Goal: Information Seeking & Learning: Learn about a topic

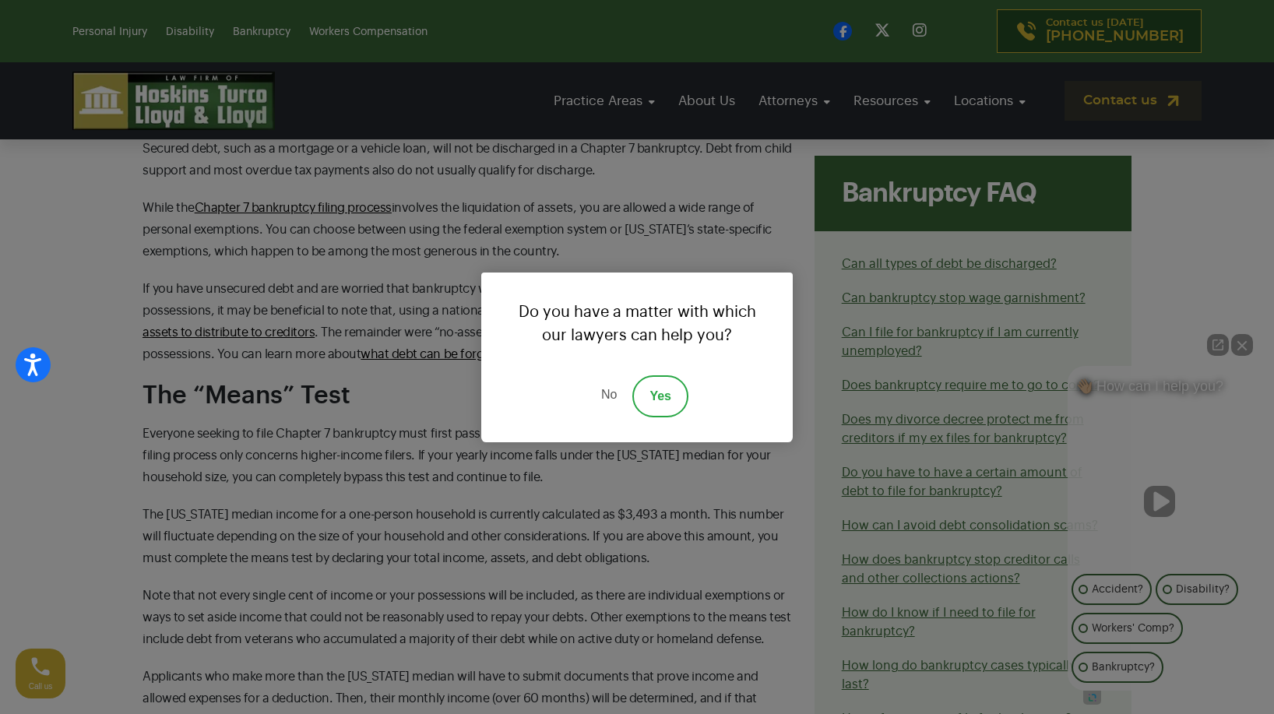
click at [605, 393] on link "No" at bounding box center [609, 396] width 47 height 42
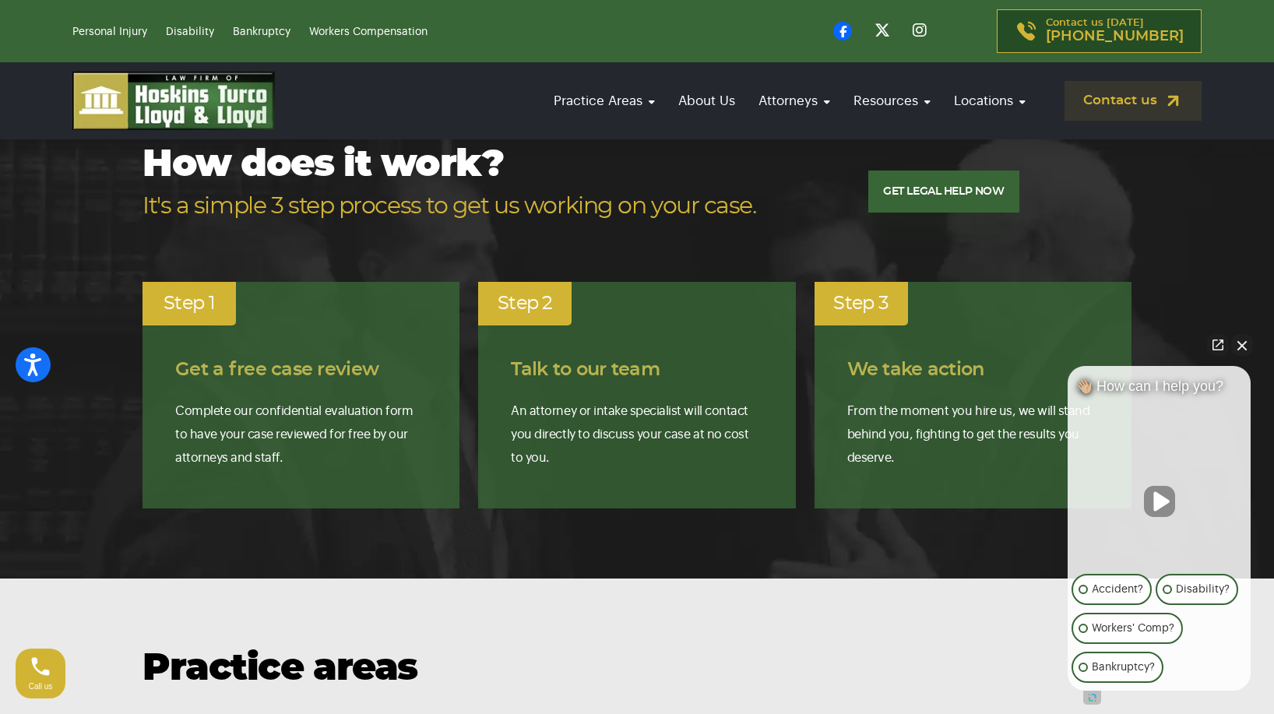
scroll to position [3548, 0]
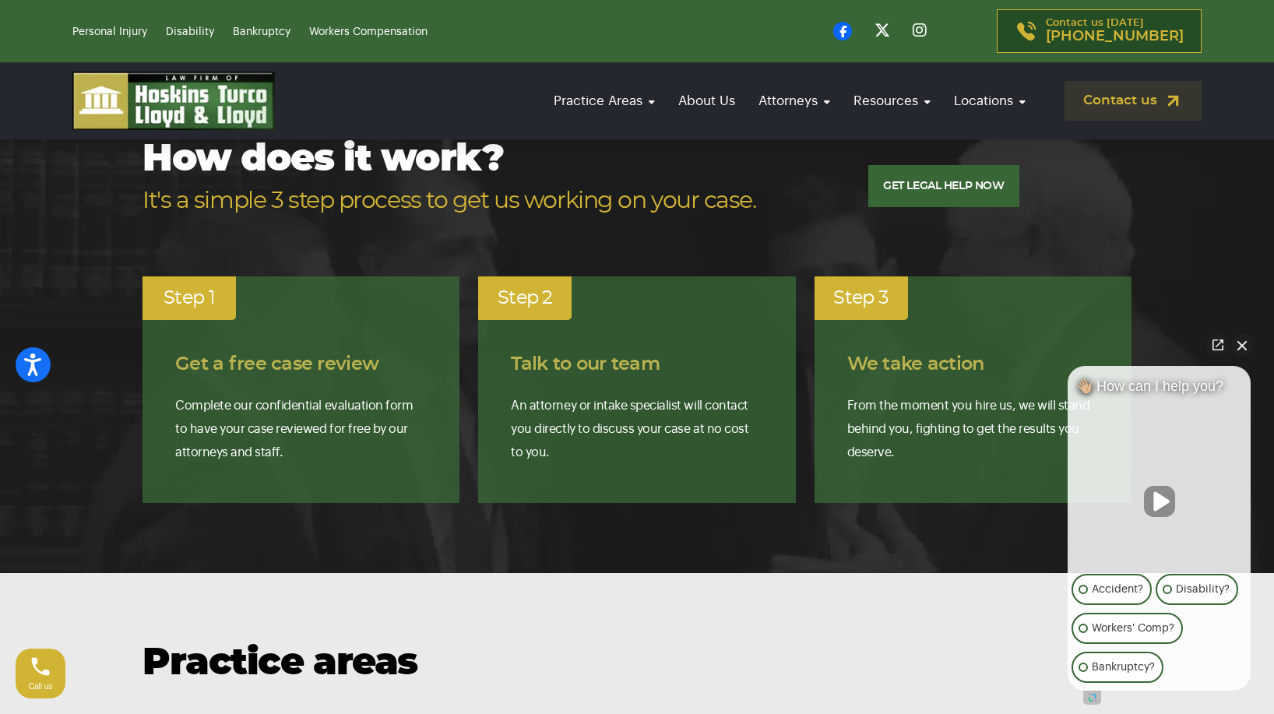
click at [1241, 344] on button "Close Intaker Chat Widget" at bounding box center [1242, 345] width 22 height 22
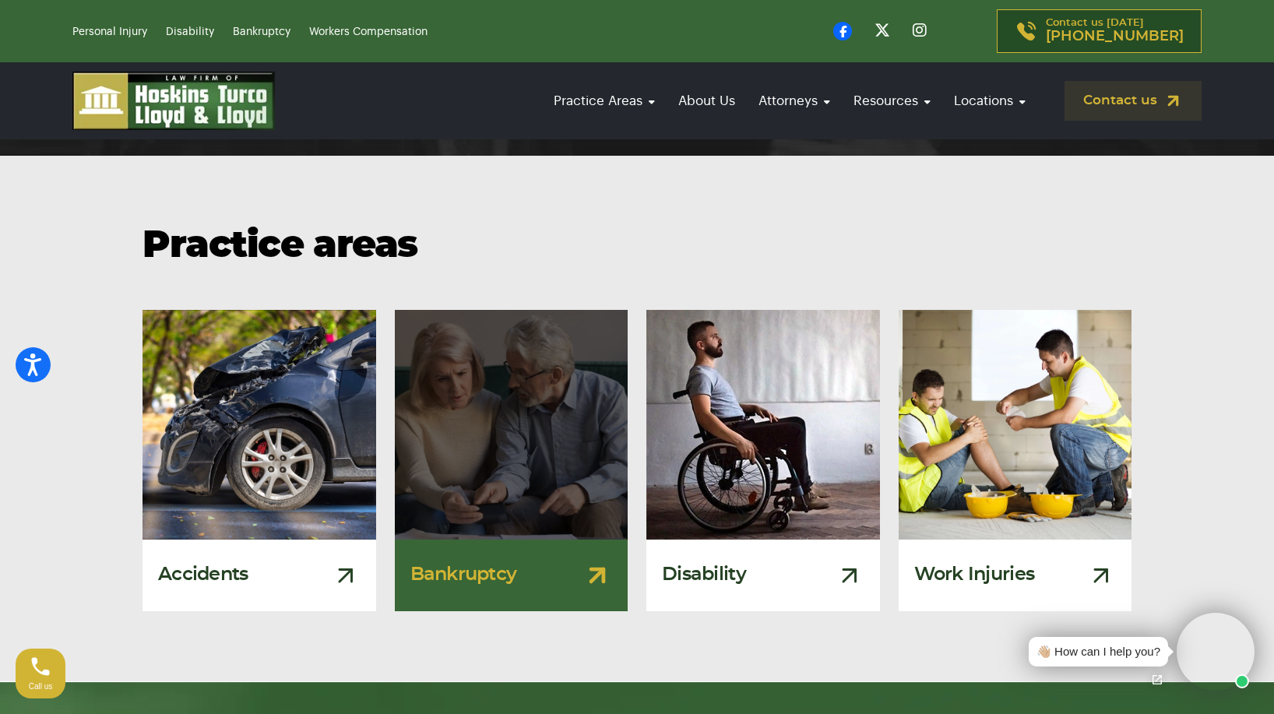
scroll to position [3938, 0]
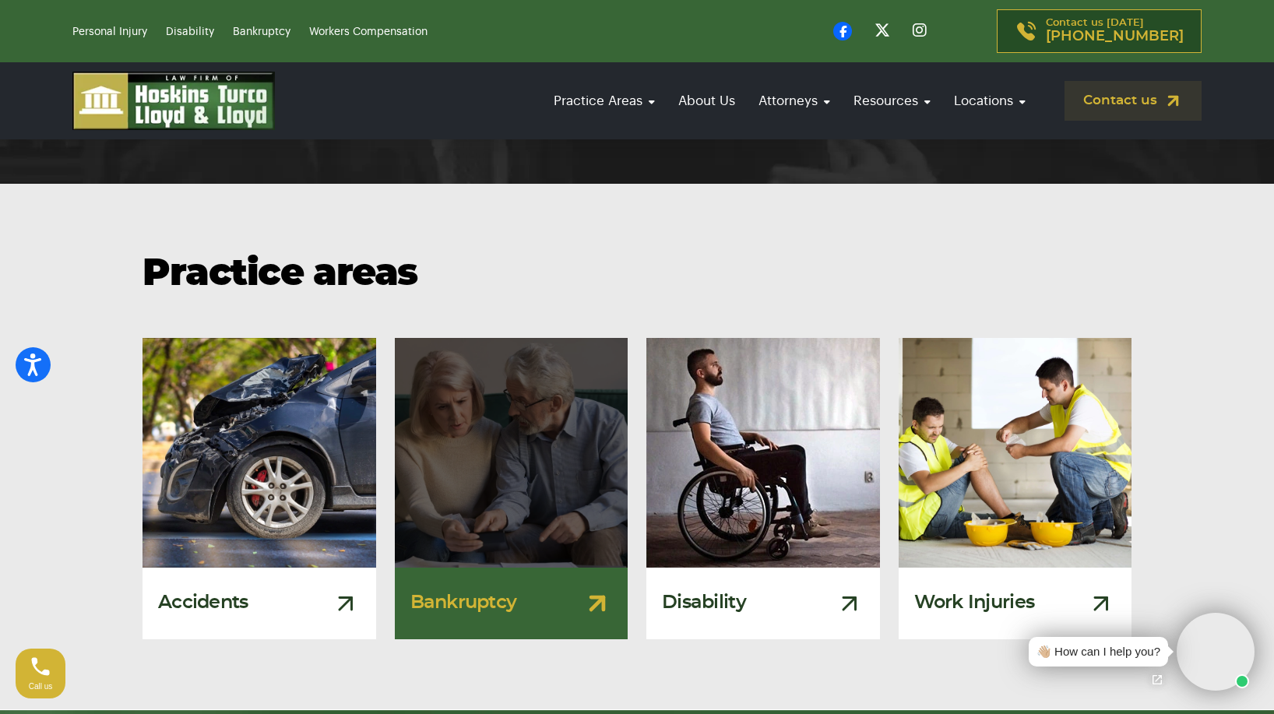
click at [526, 568] on div "Bankruptcy" at bounding box center [512, 604] width 234 height 72
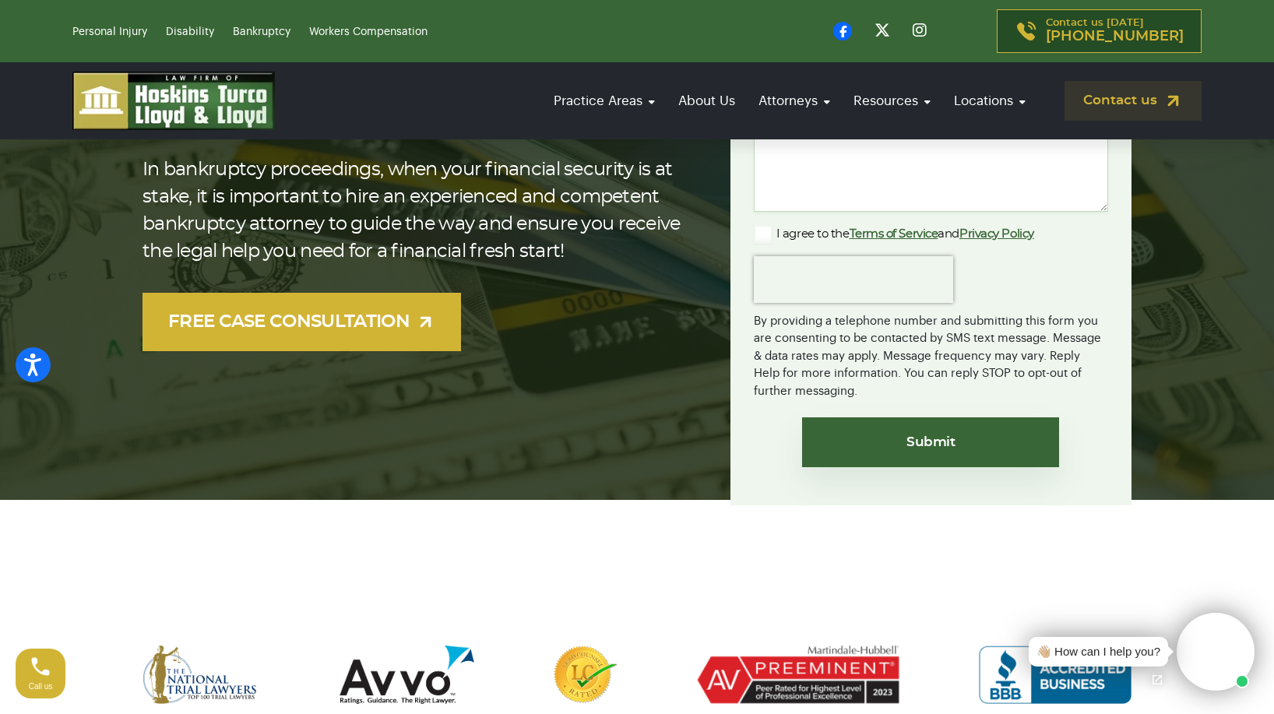
scroll to position [389, 0]
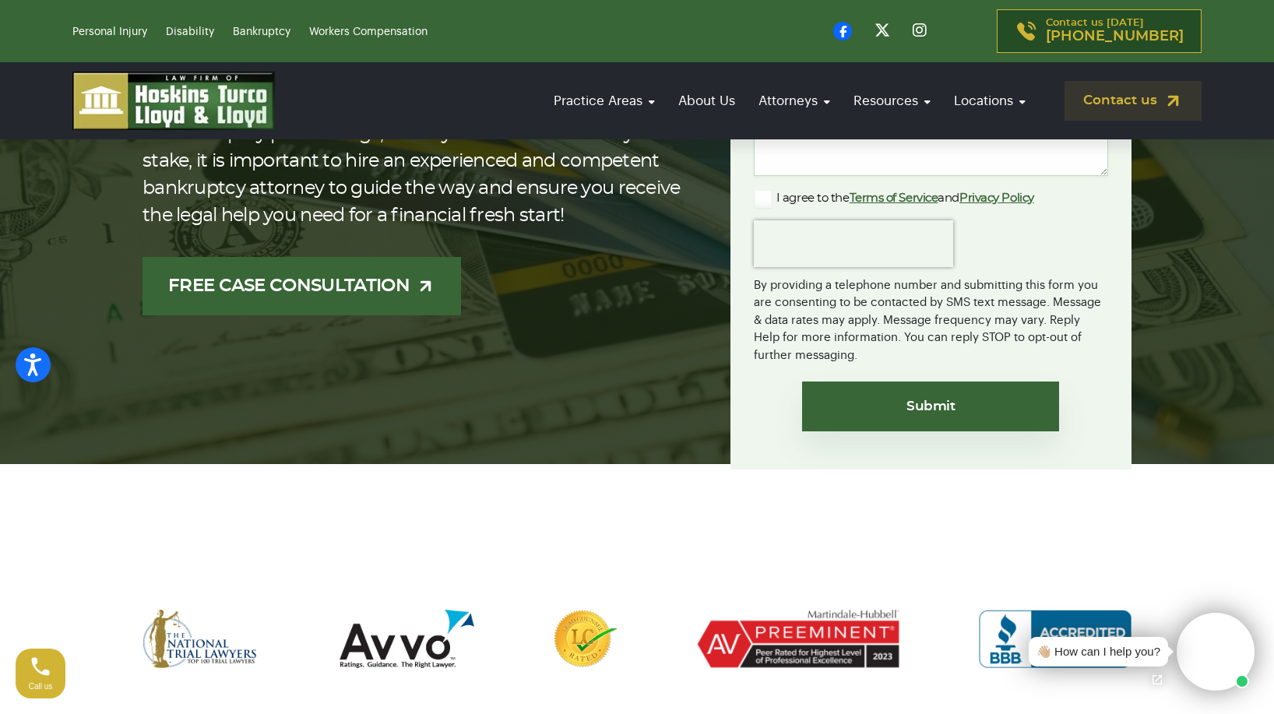
click at [270, 288] on link "FREE CASE CONSULTATION" at bounding box center [302, 286] width 319 height 58
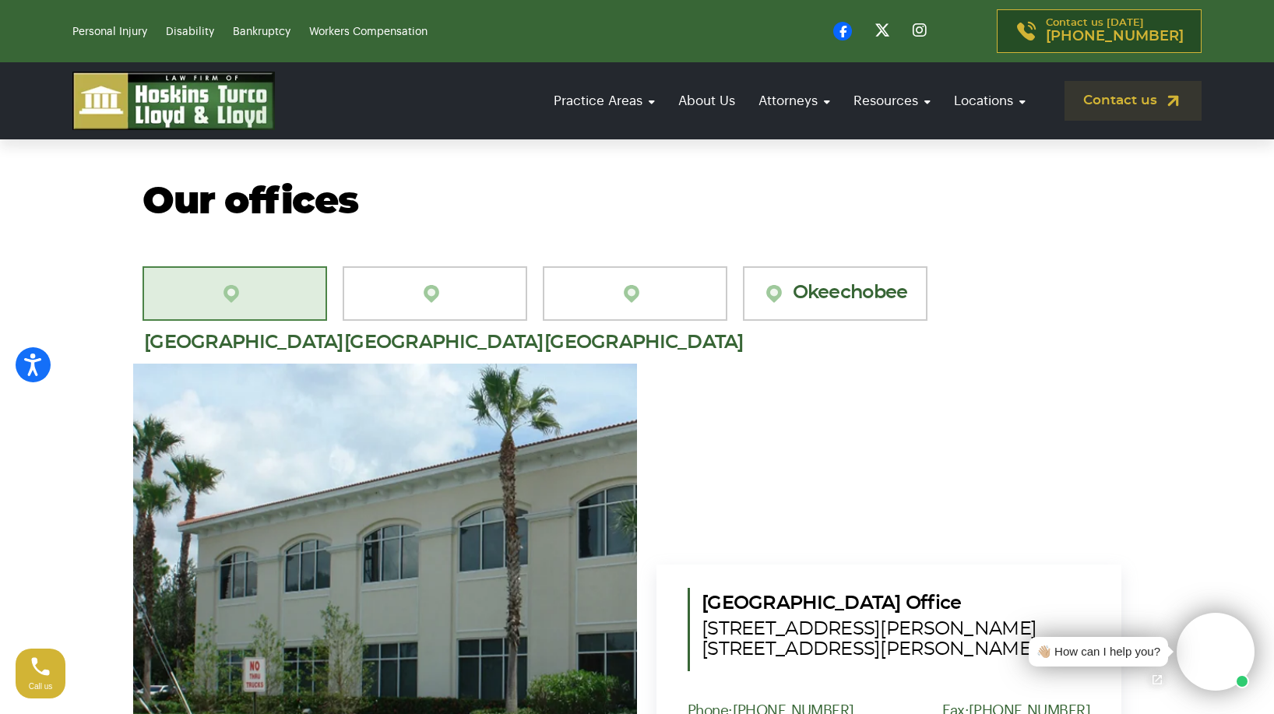
scroll to position [1402, 0]
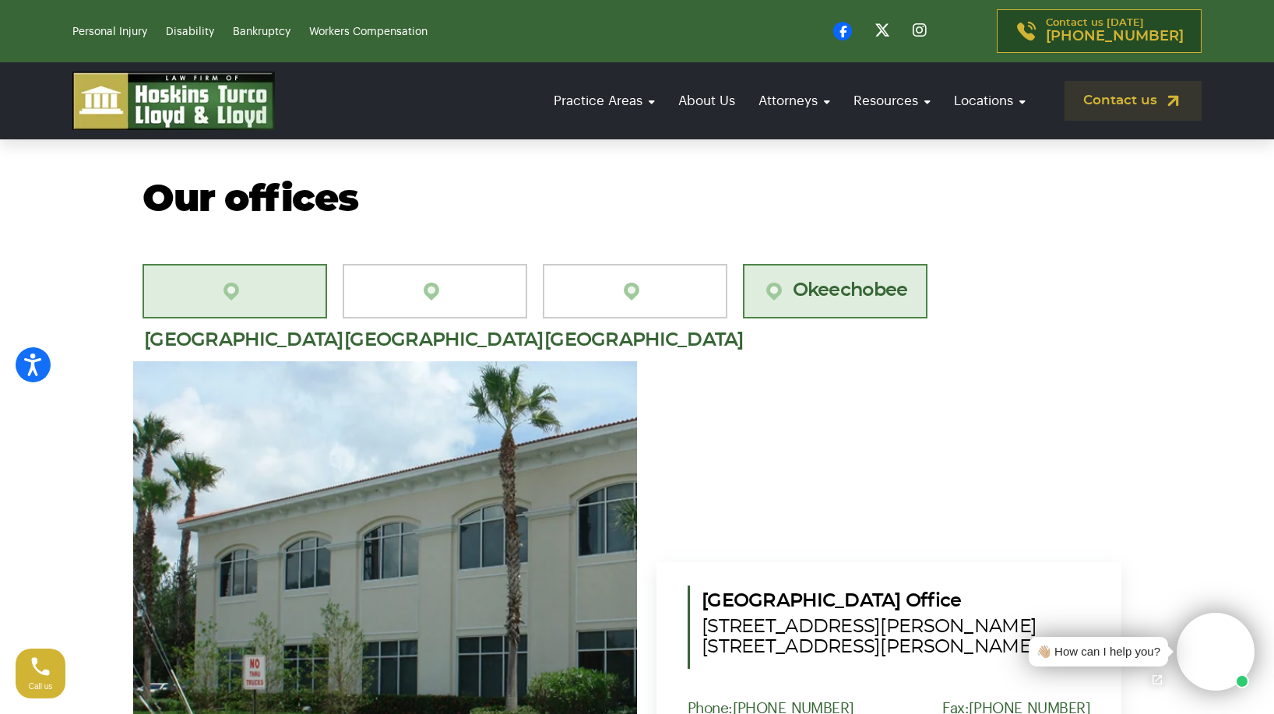
click at [826, 268] on link "Okeechobee" at bounding box center [835, 291] width 185 height 55
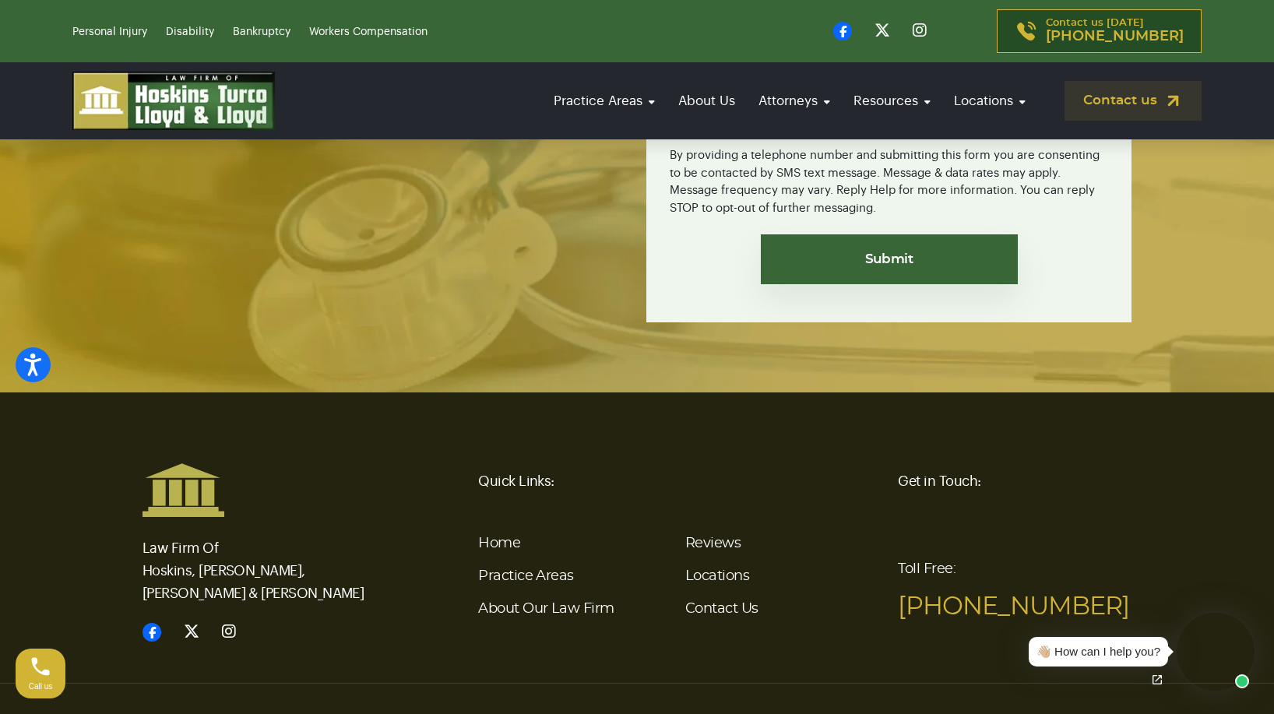
scroll to position [3670, 0]
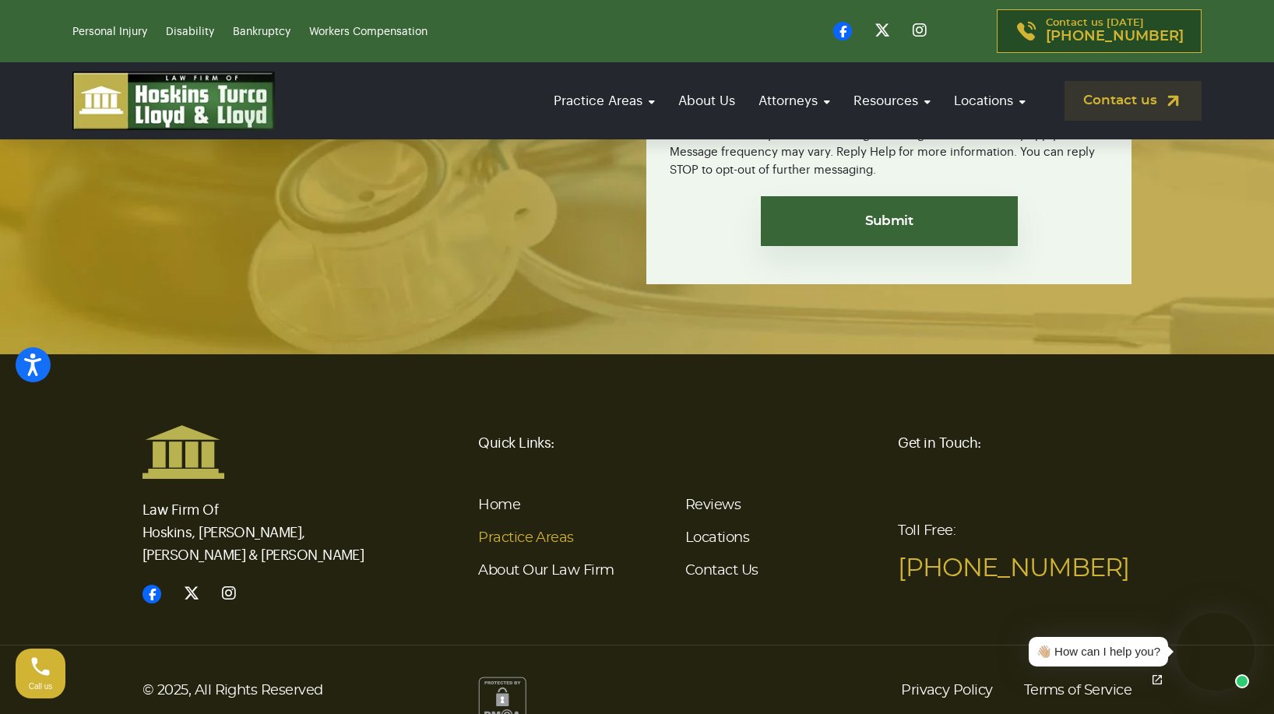
click at [522, 531] on link "Practice Areas" at bounding box center [525, 538] width 95 height 14
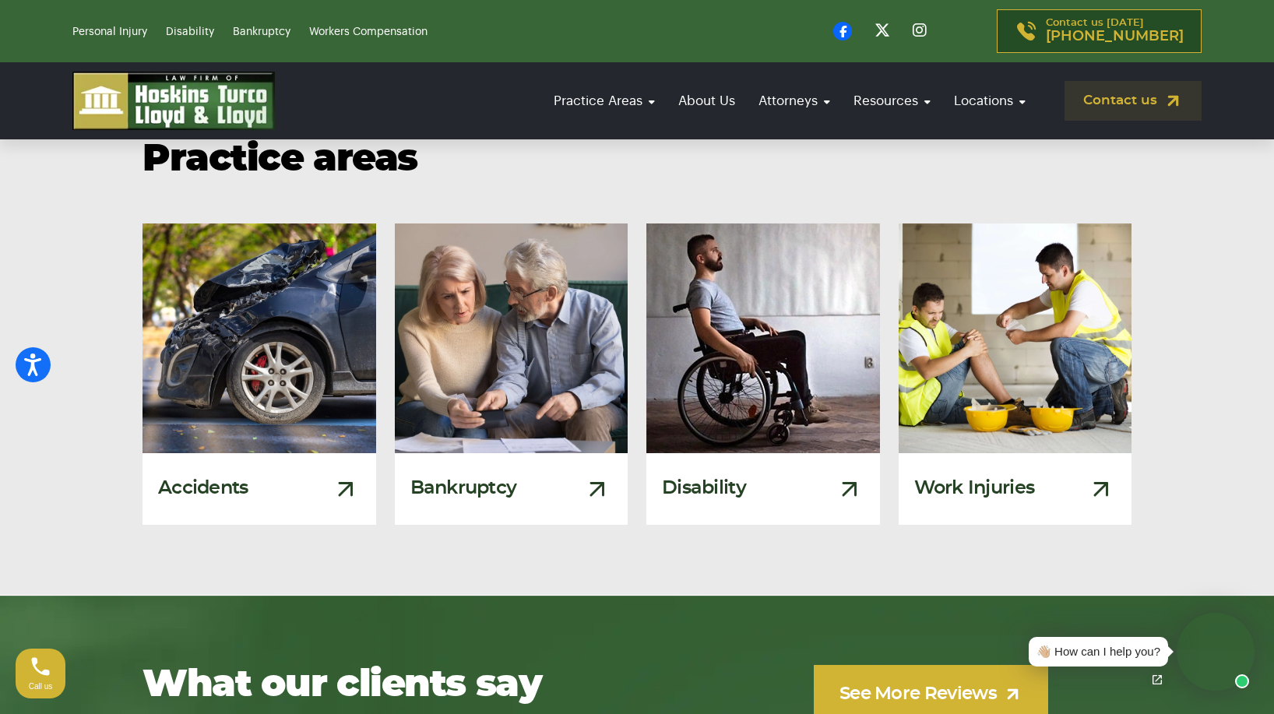
scroll to position [3193, 0]
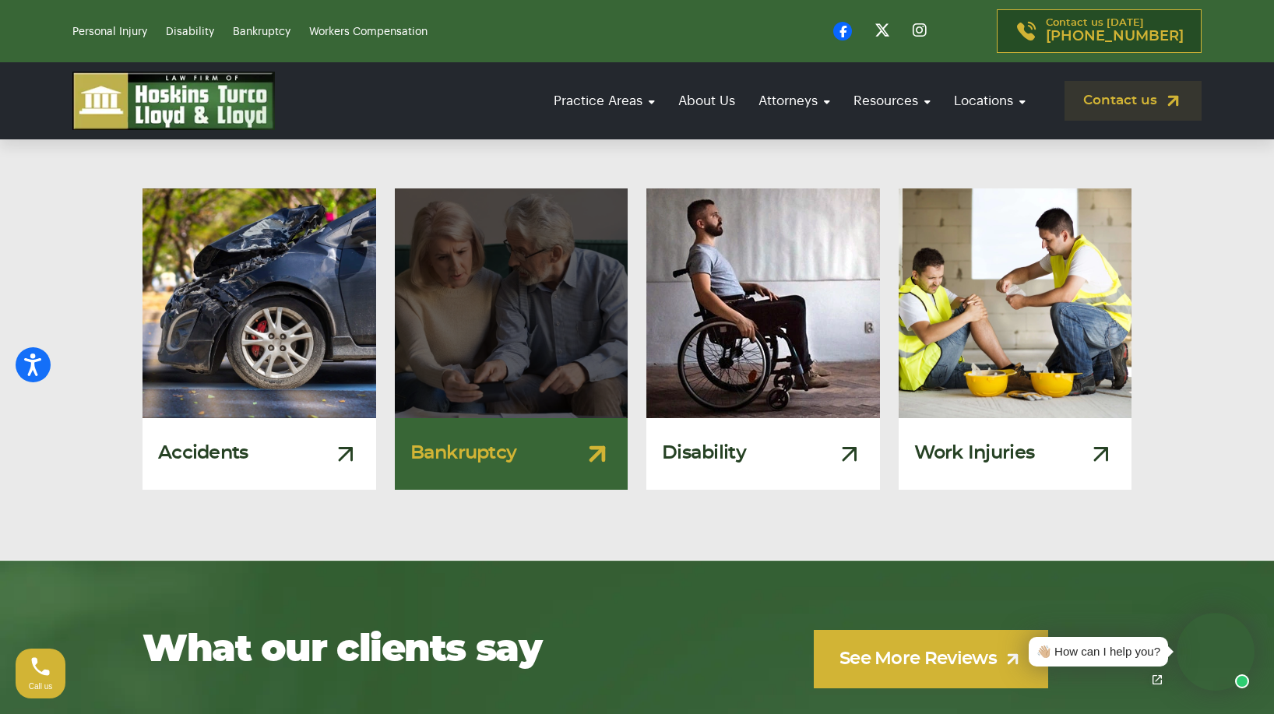
click at [488, 443] on h3 "Bankruptcy" at bounding box center [463, 453] width 107 height 21
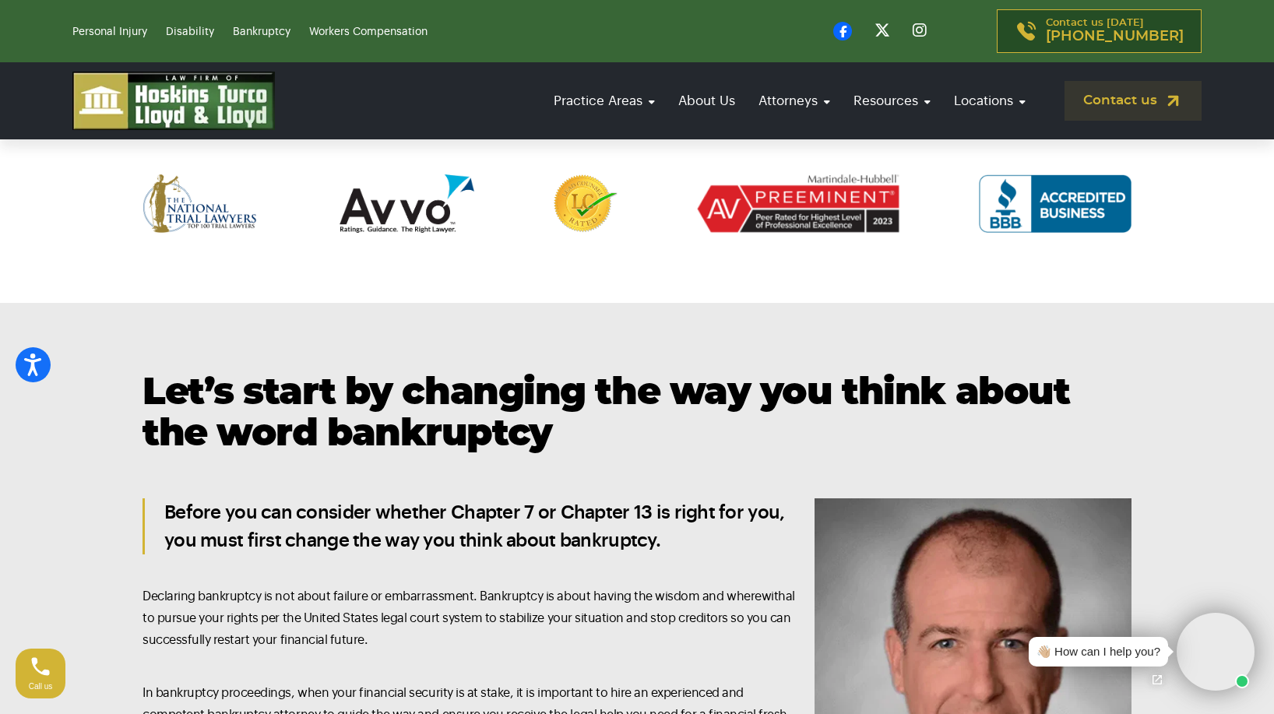
scroll to position [857, 0]
